Goal: Check status: Check status

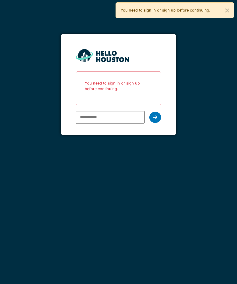
click at [229, 12] on button "Close" at bounding box center [226, 11] width 13 height 16
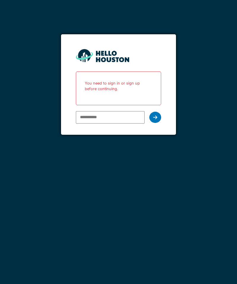
click at [113, 120] on input "email" at bounding box center [110, 117] width 68 height 12
type input "**********"
click at [156, 115] on icon at bounding box center [155, 117] width 4 height 5
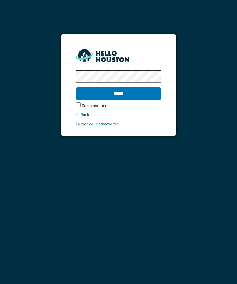
click at [134, 91] on input "******" at bounding box center [118, 94] width 85 height 12
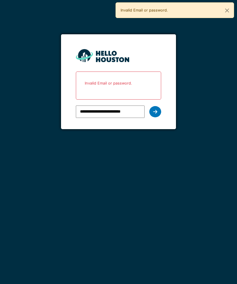
click at [155, 111] on icon at bounding box center [155, 112] width 4 height 5
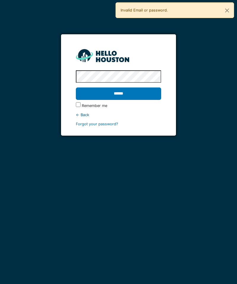
click at [141, 95] on input "******" at bounding box center [118, 94] width 85 height 12
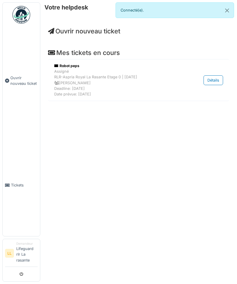
click at [11, 188] on span "Tickets" at bounding box center [24, 186] width 27 height 6
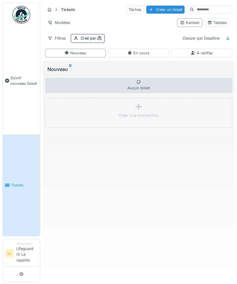
click at [145, 53] on div "En cours" at bounding box center [138, 53] width 22 height 6
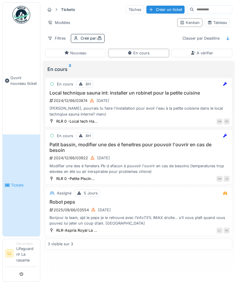
click at [113, 216] on div "Bonjour la team, ajd le peps je le retrouve avec l’info73% IMAX droite… s’il vo…" at bounding box center [139, 220] width 182 height 11
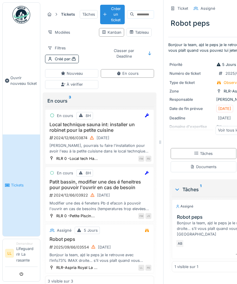
click at [65, 136] on div "2024/12/66/03874 18/09/2025" at bounding box center [100, 137] width 102 height 7
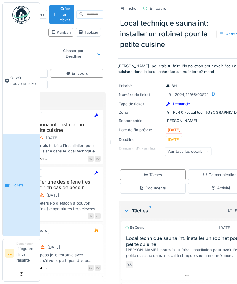
scroll to position [18, 0]
click at [128, 261] on div "YS" at bounding box center [129, 265] width 8 height 8
click at [156, 261] on div "YS" at bounding box center [186, 265] width 123 height 8
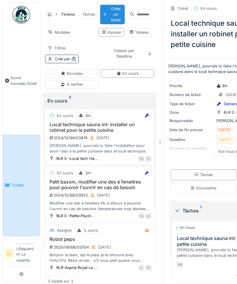
scroll to position [0, 0]
click at [57, 179] on h3 "Patit bassin, modifier une des é feneitres pour pouvoir l'ouvrir en cas de beso…" at bounding box center [100, 184] width 104 height 11
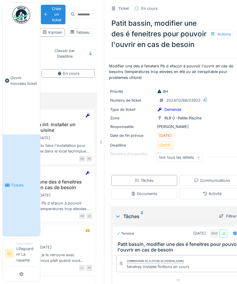
scroll to position [0, 60]
